Goal: Use online tool/utility: Utilize a website feature to perform a specific function

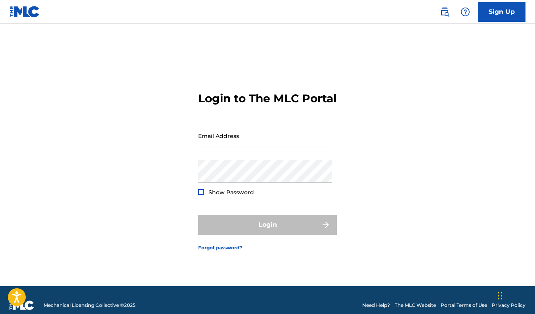
click at [284, 142] on input "Email Address" at bounding box center [265, 135] width 134 height 23
type input "[EMAIL_ADDRESS][PERSON_NAME][DOMAIN_NAME]"
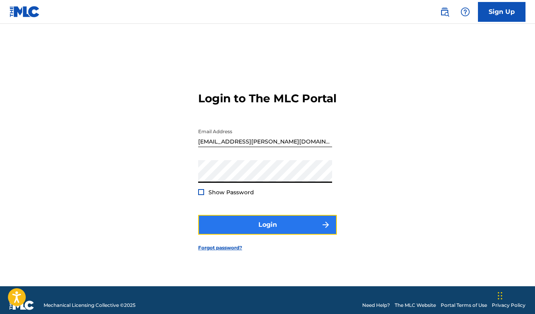
click at [268, 233] on button "Login" at bounding box center [267, 225] width 139 height 20
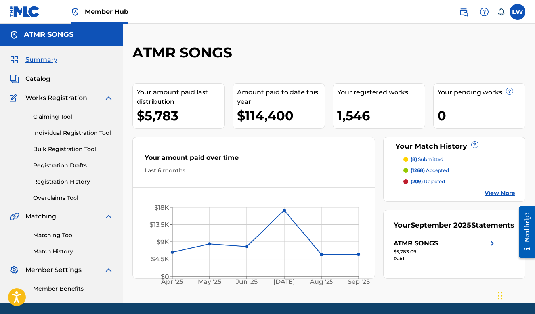
scroll to position [27, 0]
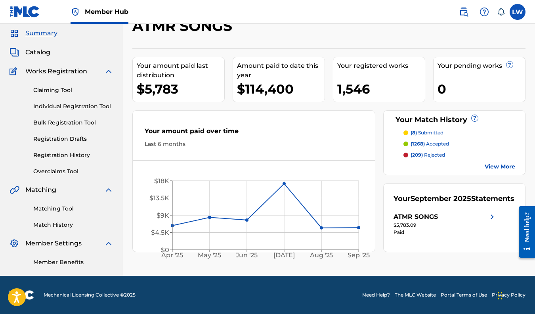
click at [433, 141] on p "(1268) accepted" at bounding box center [429, 143] width 38 height 7
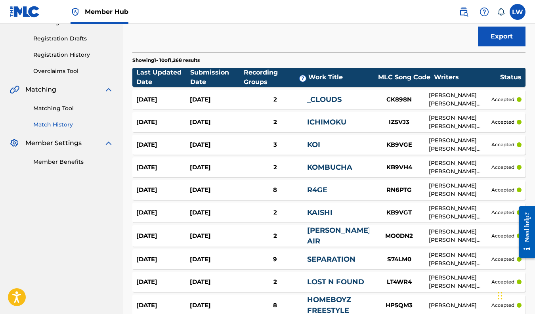
scroll to position [87, 0]
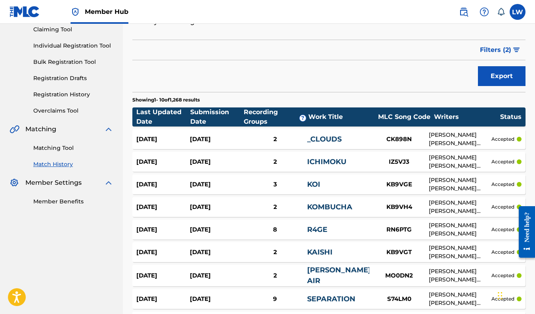
click at [245, 137] on div "2" at bounding box center [275, 139] width 64 height 9
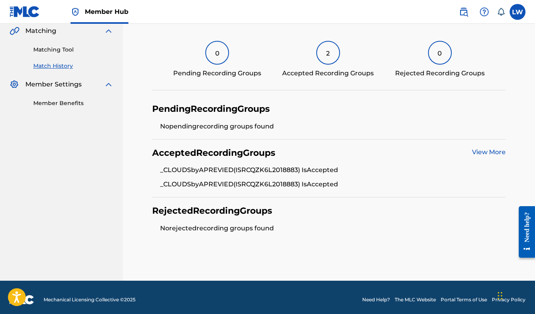
scroll to position [190, 0]
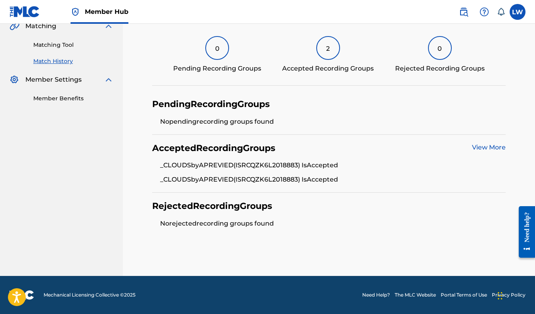
click at [288, 163] on li "_CLOUDS by APREVIED (ISRC QZK6L2018883 ) Is Accepted" at bounding box center [333, 167] width 346 height 14
copy li "QZK6L2018883"
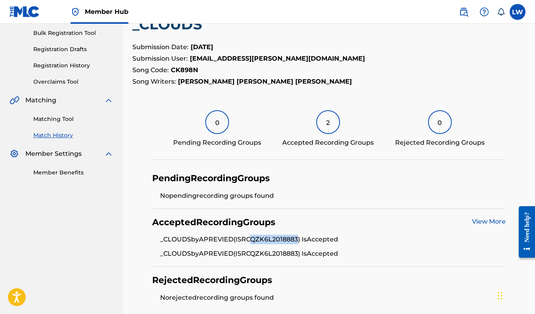
scroll to position [111, 0]
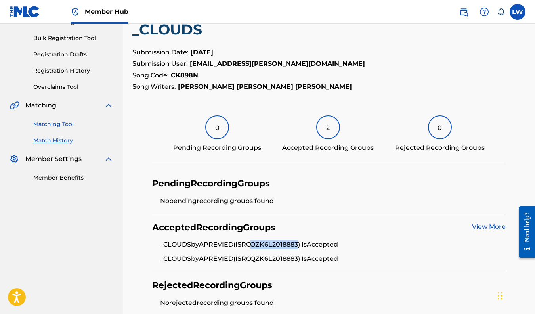
click at [67, 125] on link "Matching Tool" at bounding box center [73, 124] width 80 height 8
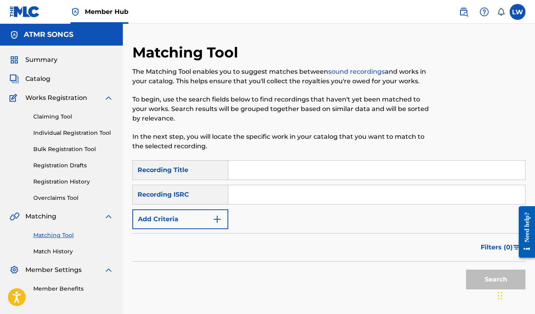
click at [251, 192] on input "Search Form" at bounding box center [376, 194] width 297 height 19
paste input "QZK6L2018883"
type input "QZK6L2018883"
click at [479, 281] on button "Search" at bounding box center [495, 279] width 59 height 20
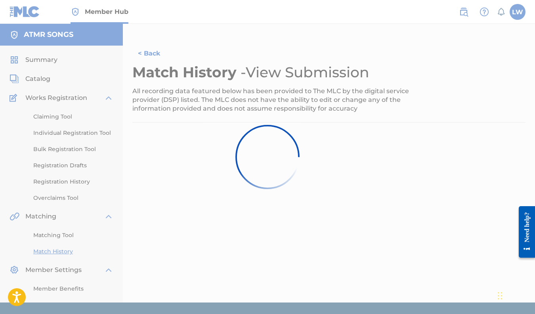
scroll to position [27, 0]
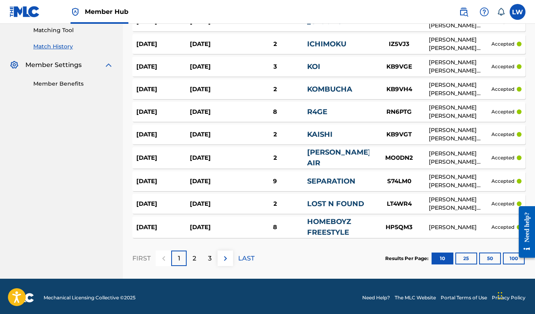
scroll to position [206, 0]
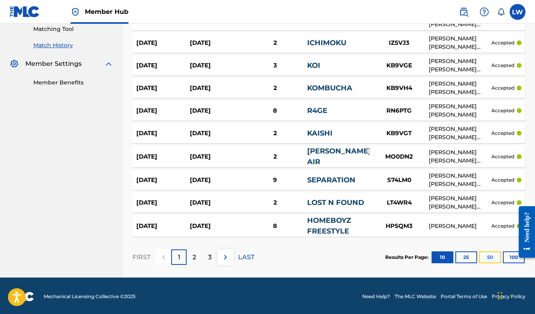
click at [490, 257] on button "50" at bounding box center [490, 257] width 22 height 12
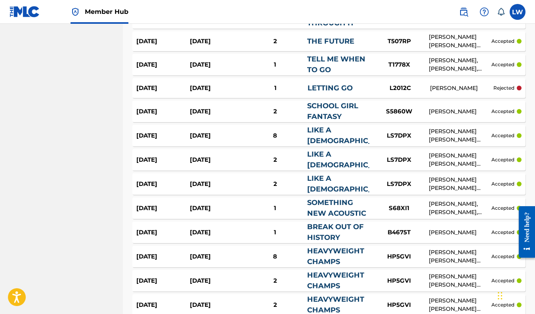
scroll to position [1078, 0]
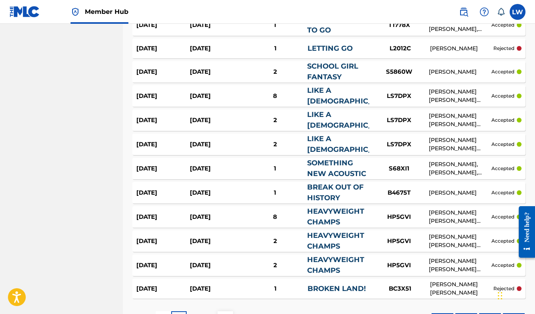
click at [244, 261] on div "2" at bounding box center [275, 265] width 64 height 9
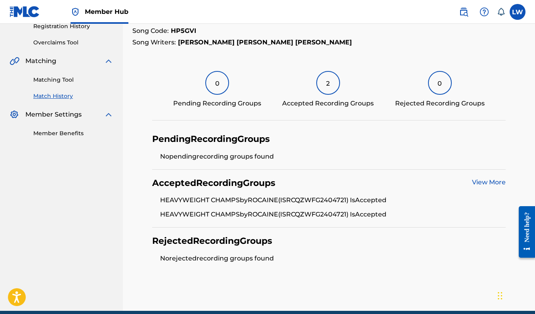
scroll to position [158, 0]
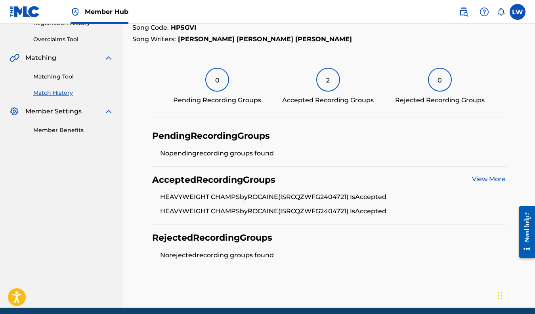
click at [330, 195] on li "HEAVYWEIGHT CHAMPS by [PERSON_NAME] (ISRC QZWFG2404721 ) Is Accepted" at bounding box center [333, 199] width 346 height 14
copy li "QZWFG2404721"
click at [326, 166] on div "Accepted Recording Groups View More HEAVYWEIGHT CHAMPS by [PERSON_NAME] (ISRC Q…" at bounding box center [329, 195] width 354 height 58
click at [44, 78] on link "Matching Tool" at bounding box center [73, 76] width 80 height 8
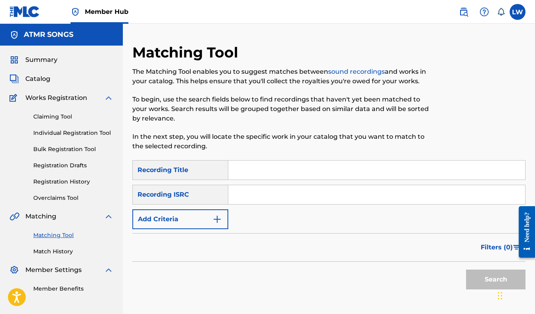
paste input "QZWFG2404721"
type input "QZWFG2404721"
click at [478, 275] on button "Search" at bounding box center [495, 279] width 59 height 20
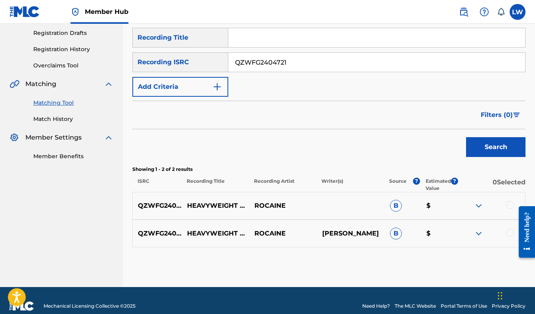
scroll to position [143, 0]
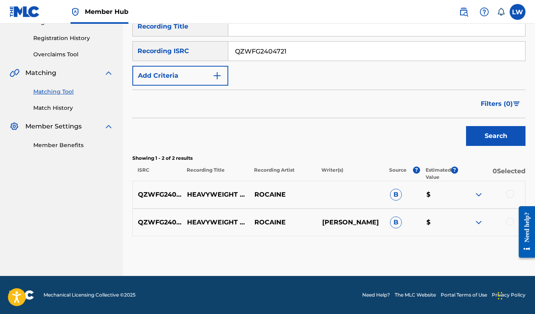
click at [360, 149] on div "Search" at bounding box center [328, 134] width 393 height 32
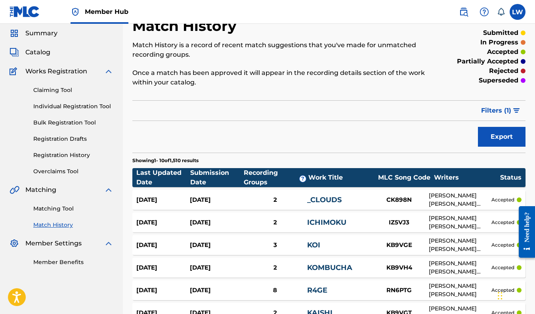
scroll to position [143, 0]
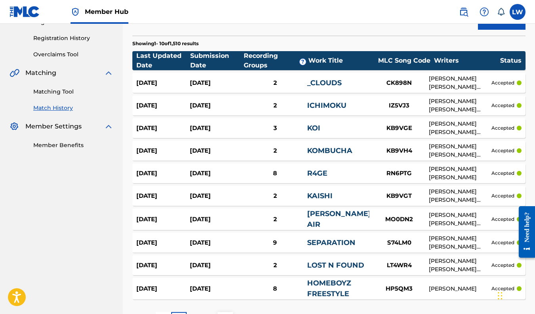
click at [113, 195] on nav "ATMR SONGS Summary Catalog Works Registration Claiming Tool Individual Registra…" at bounding box center [61, 110] width 123 height 460
click at [126, 147] on div "Match History Match History is a record of recent match suggestions that you've…" at bounding box center [329, 120] width 412 height 440
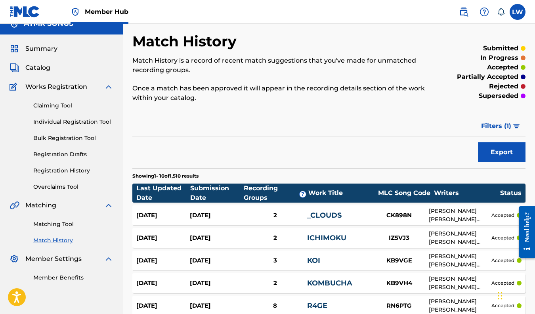
scroll to position [0, 0]
